Goal: Navigation & Orientation: Find specific page/section

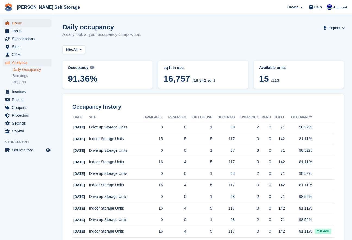
click at [15, 24] on span "Home" at bounding box center [28, 23] width 33 height 8
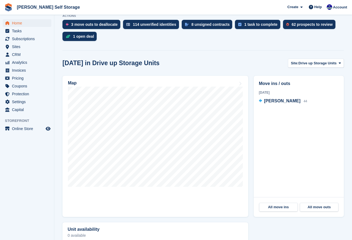
scroll to position [124, 0]
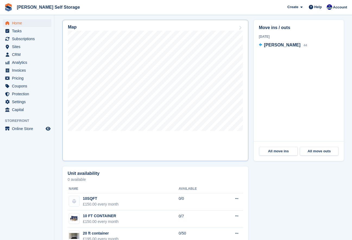
scroll to position [205, 0]
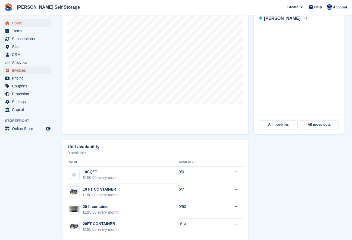
click at [15, 71] on span "Invoices" at bounding box center [28, 71] width 33 height 8
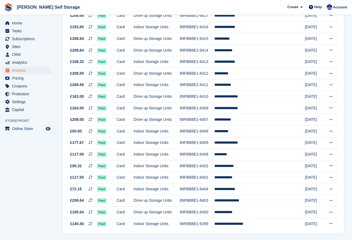
scroll to position [456, 0]
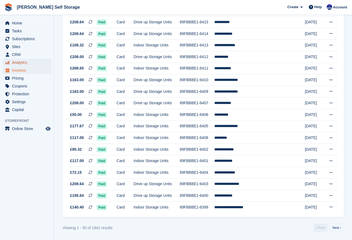
click at [18, 62] on span "Analytics" at bounding box center [28, 63] width 33 height 8
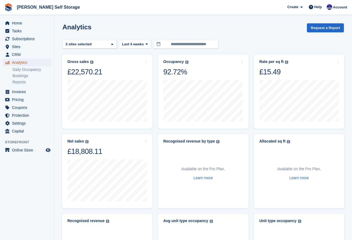
click at [18, 62] on span "Analytics" at bounding box center [28, 63] width 33 height 8
